Goal: Download file/media

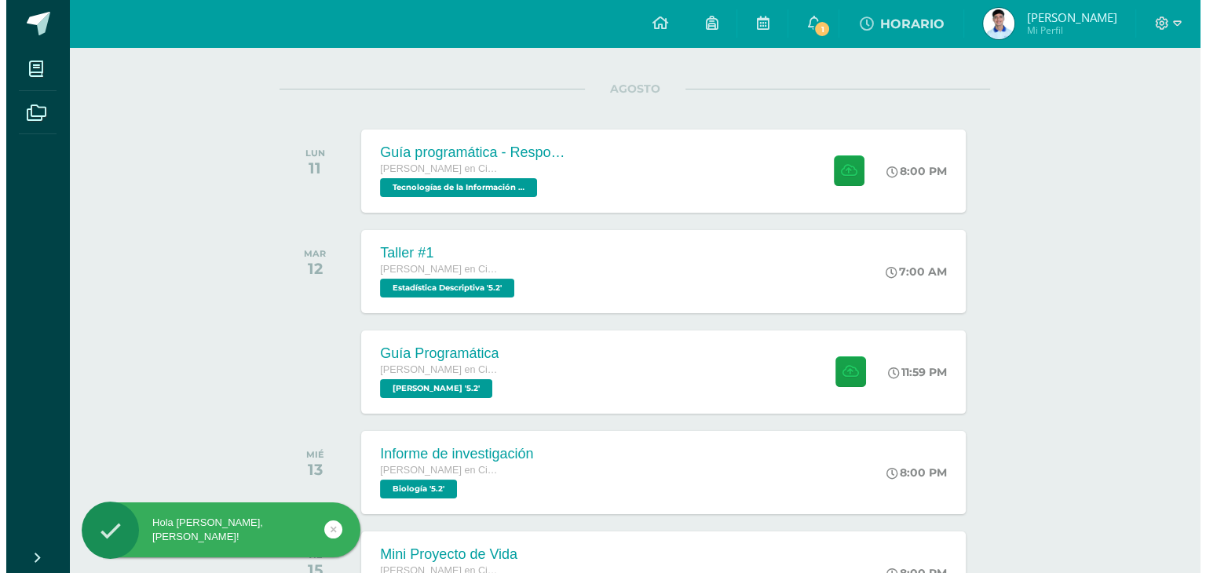
scroll to position [185, 0]
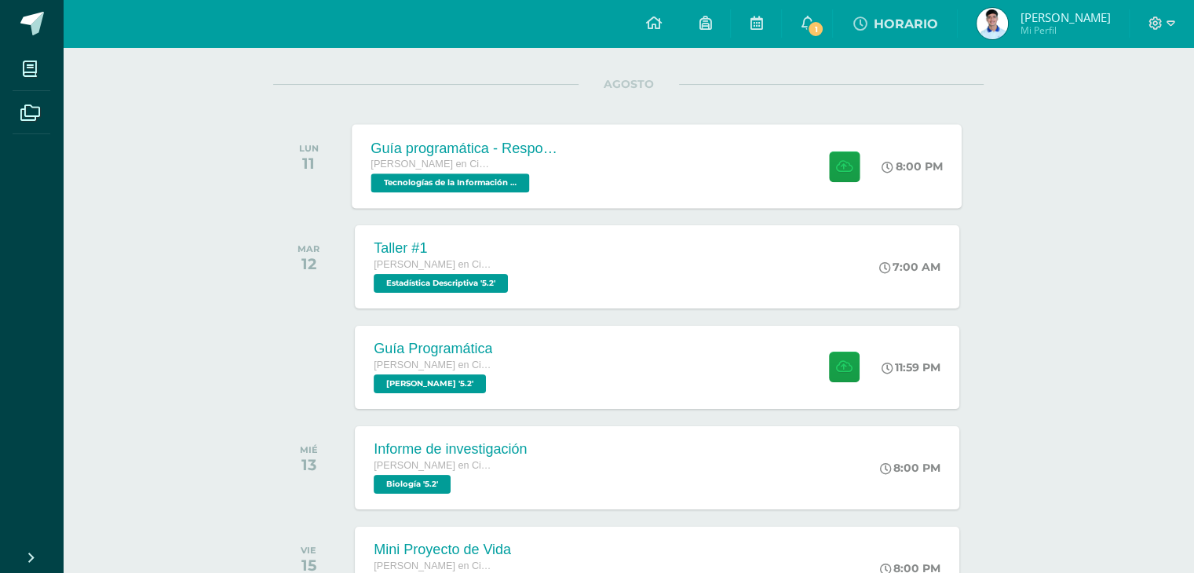
click at [623, 193] on div "Guía programática - Responsabilidad [PERSON_NAME] en Ciencias y Letras Tecnolog…" at bounding box center [657, 166] width 610 height 84
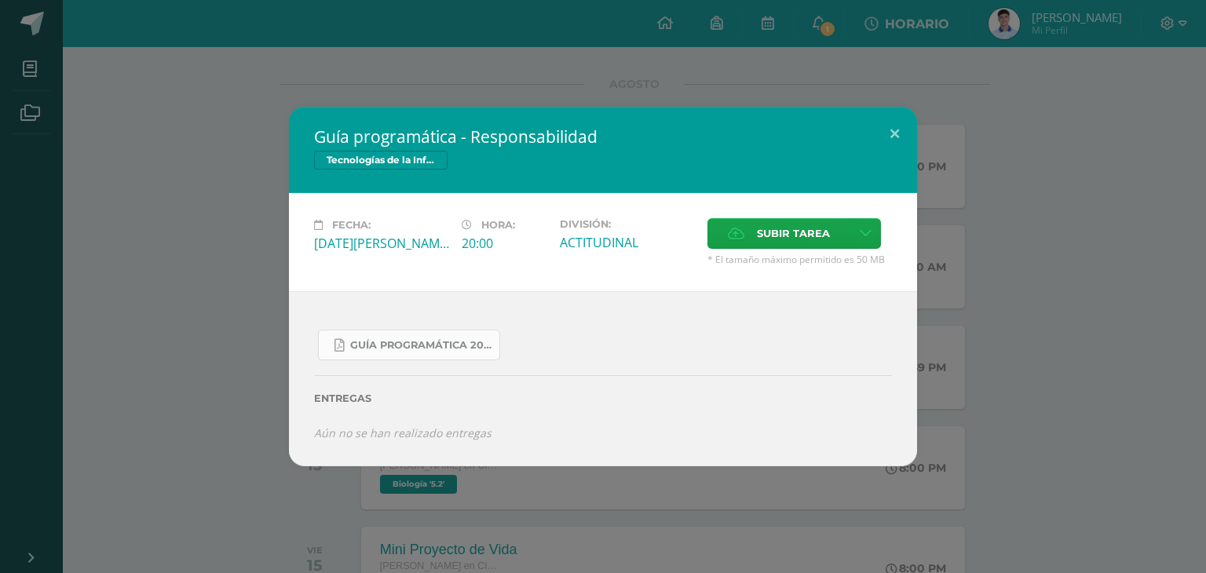
click at [399, 342] on span "Guía Programática 2025 bloque III 5to. Bachillerato.pdf" at bounding box center [420, 345] width 141 height 13
click at [259, 287] on div "Guía programática - Responsabilidad Tecnologías de la Información y Comunicació…" at bounding box center [602, 286] width 1193 height 359
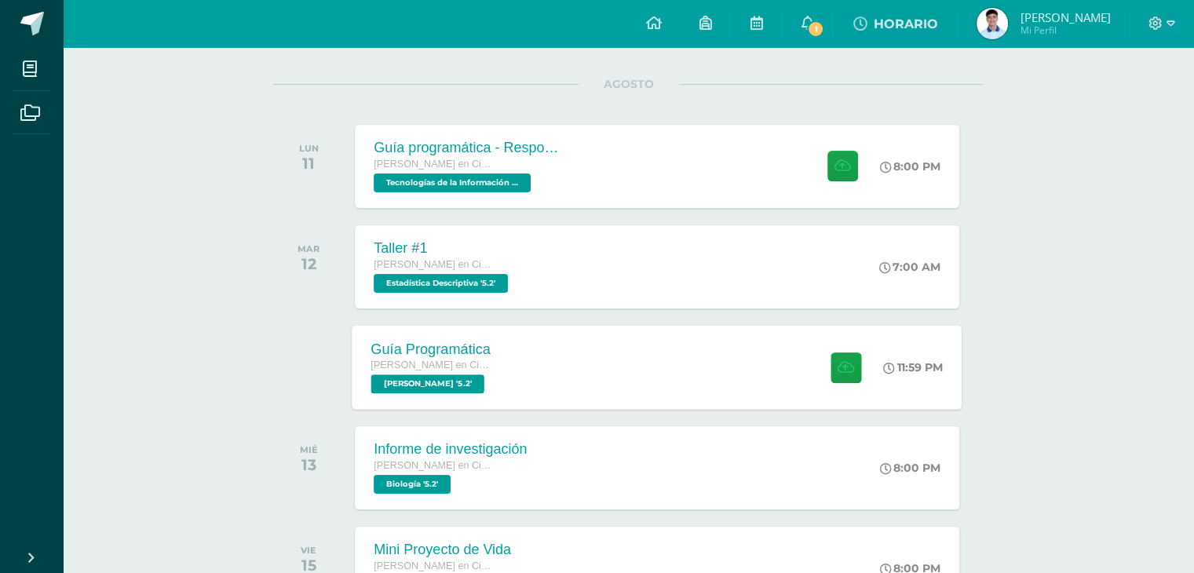
click at [462, 377] on div "[PERSON_NAME] en Ciencias y Letras [PERSON_NAME] '5.2'" at bounding box center [431, 375] width 120 height 36
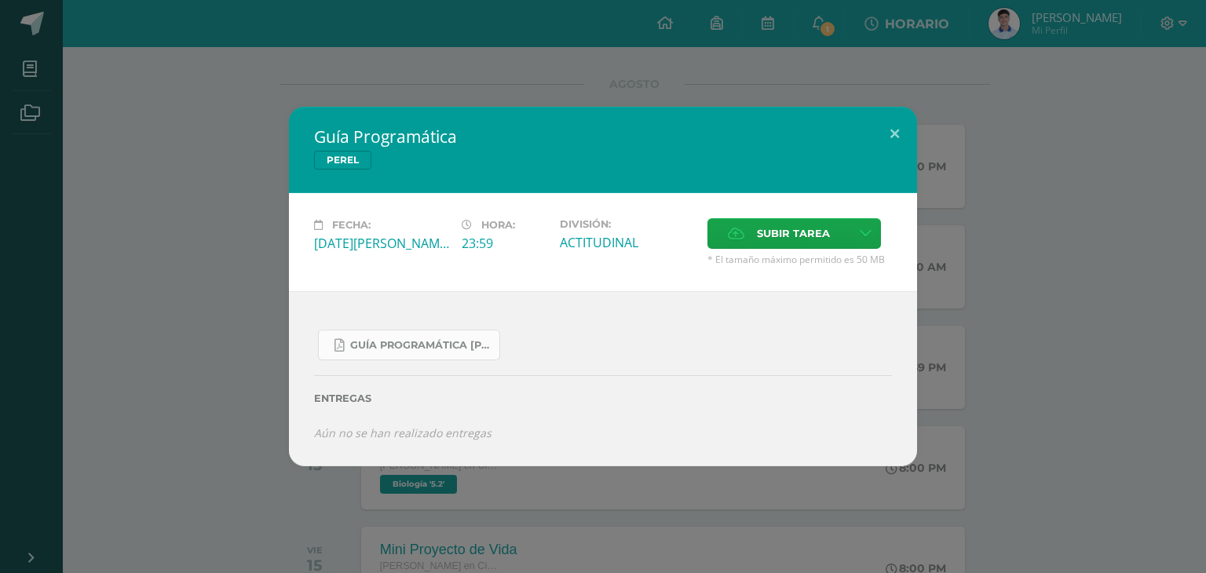
click at [429, 343] on span "Guía Programática [PERSON_NAME] 5to [PERSON_NAME] - Bloque 3 - Profe. [PERSON_N…" at bounding box center [420, 345] width 141 height 13
click at [881, 120] on button at bounding box center [894, 133] width 45 height 53
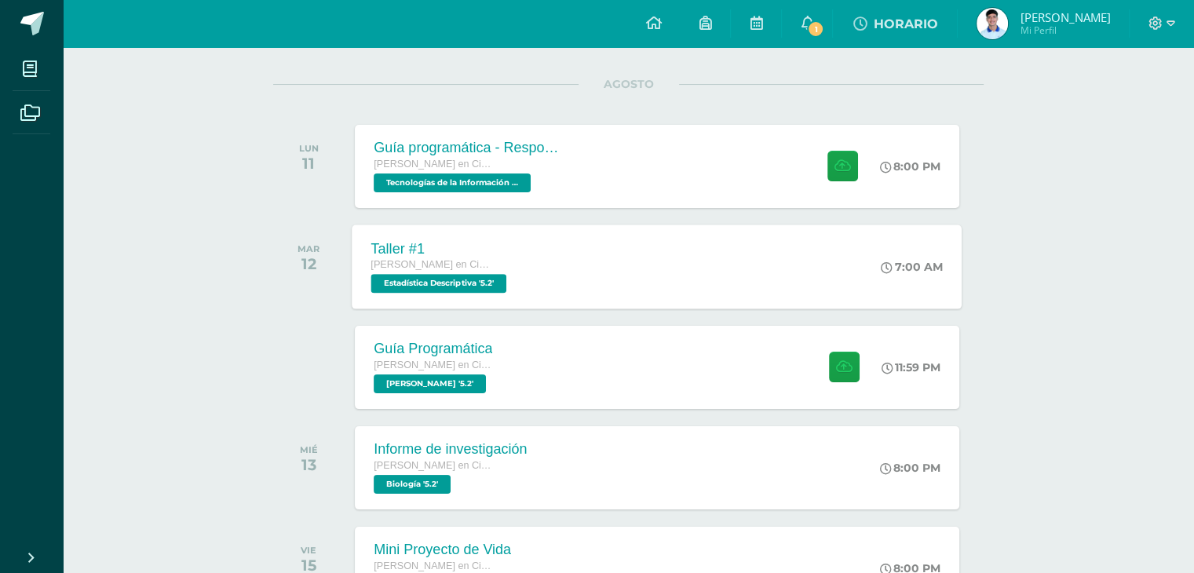
click at [542, 276] on div "Taller #1 [PERSON_NAME] en Ciencias y Letras Estadística Descriptiva '5.2' 7:00…" at bounding box center [657, 267] width 610 height 84
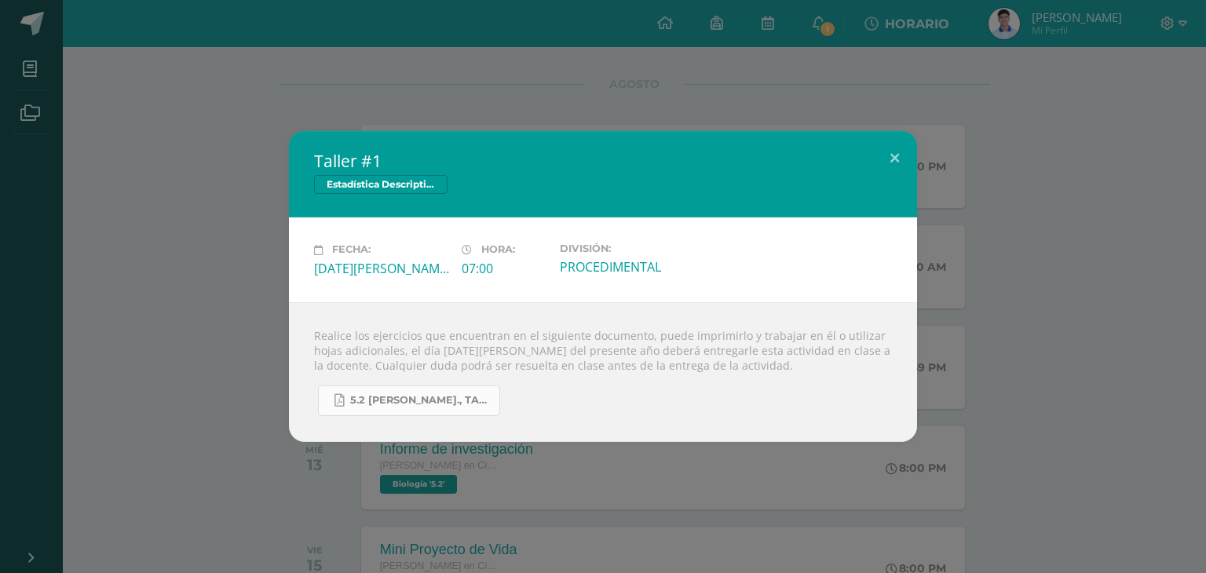
click at [455, 400] on span "5.2 [PERSON_NAME]., Taller #1 - Estadística.pdf" at bounding box center [420, 400] width 141 height 13
